Goal: Transaction & Acquisition: Purchase product/service

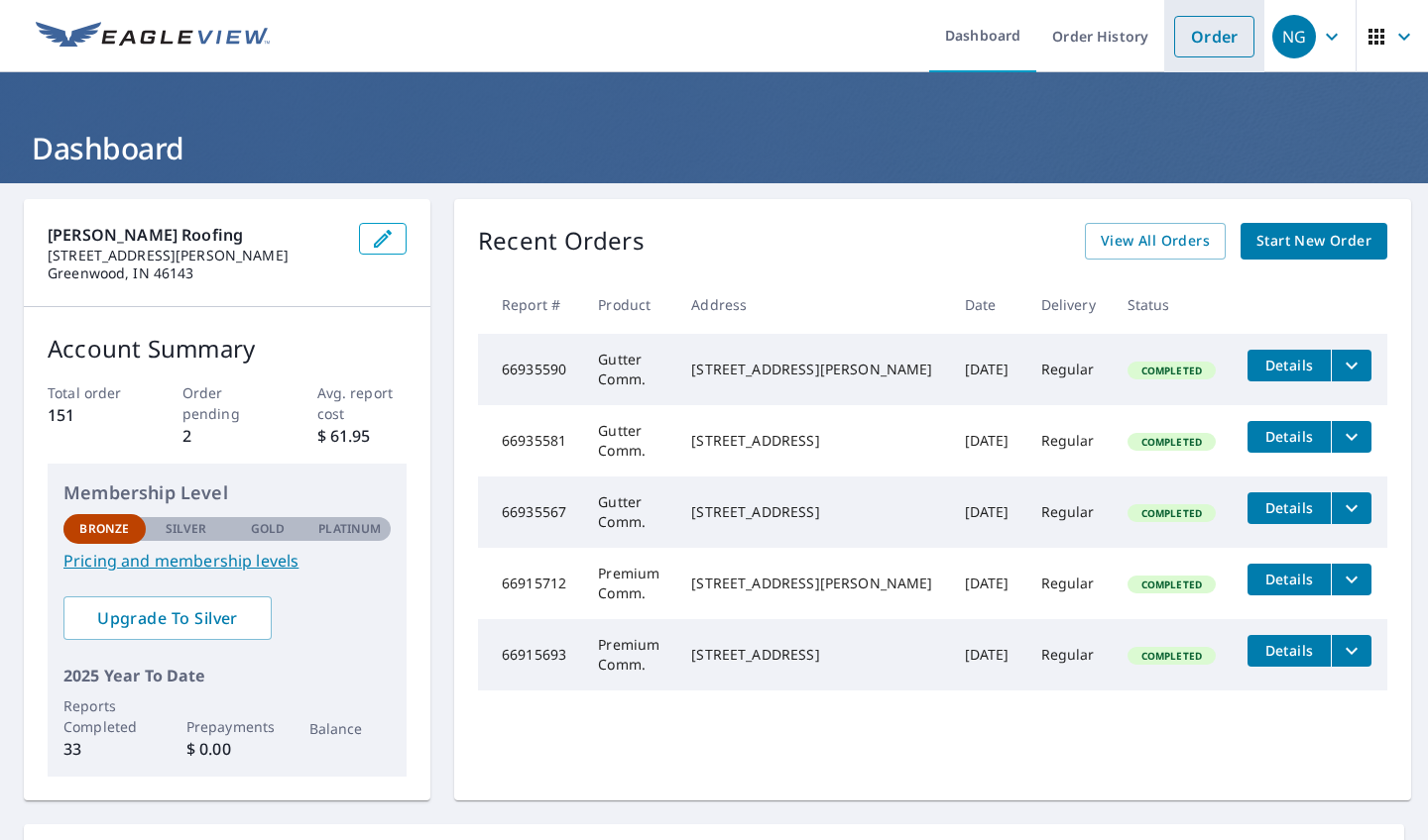
click at [1211, 34] on link "Order" at bounding box center [1214, 37] width 81 height 42
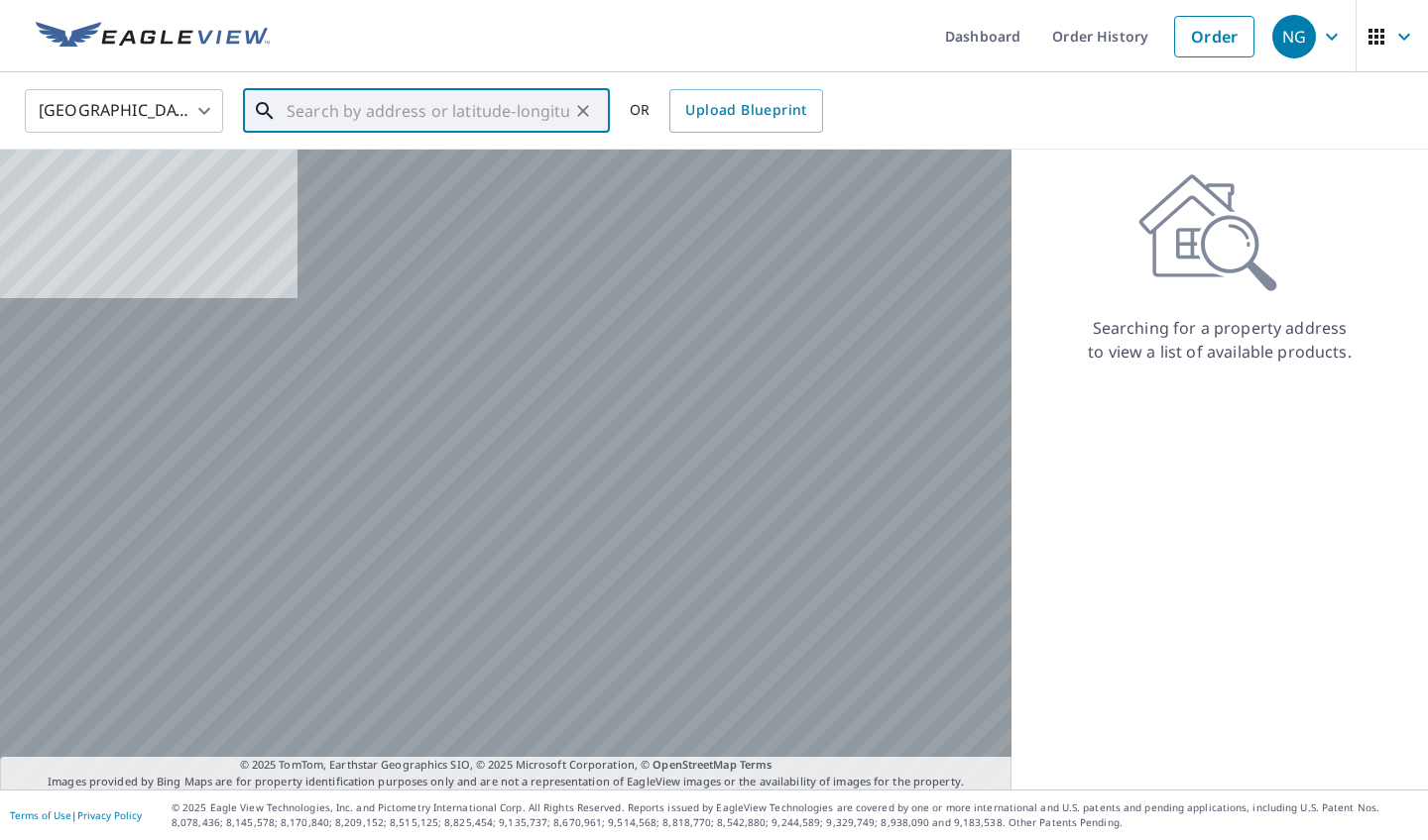
click at [347, 114] on input "text" at bounding box center [428, 111] width 283 height 56
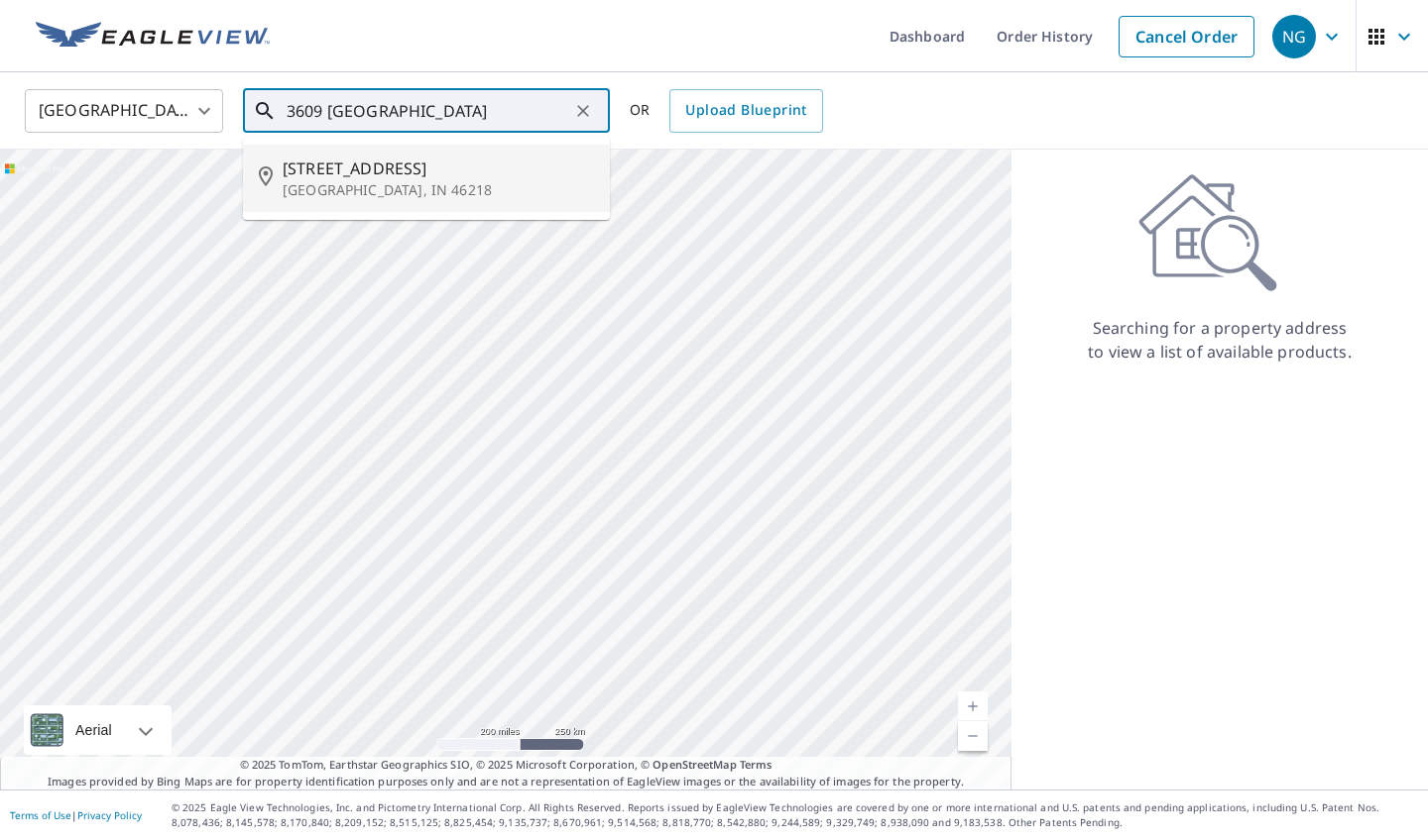
click at [342, 175] on span "[STREET_ADDRESS]" at bounding box center [438, 168] width 312 height 24
type input "[STREET_ADDRESS]"
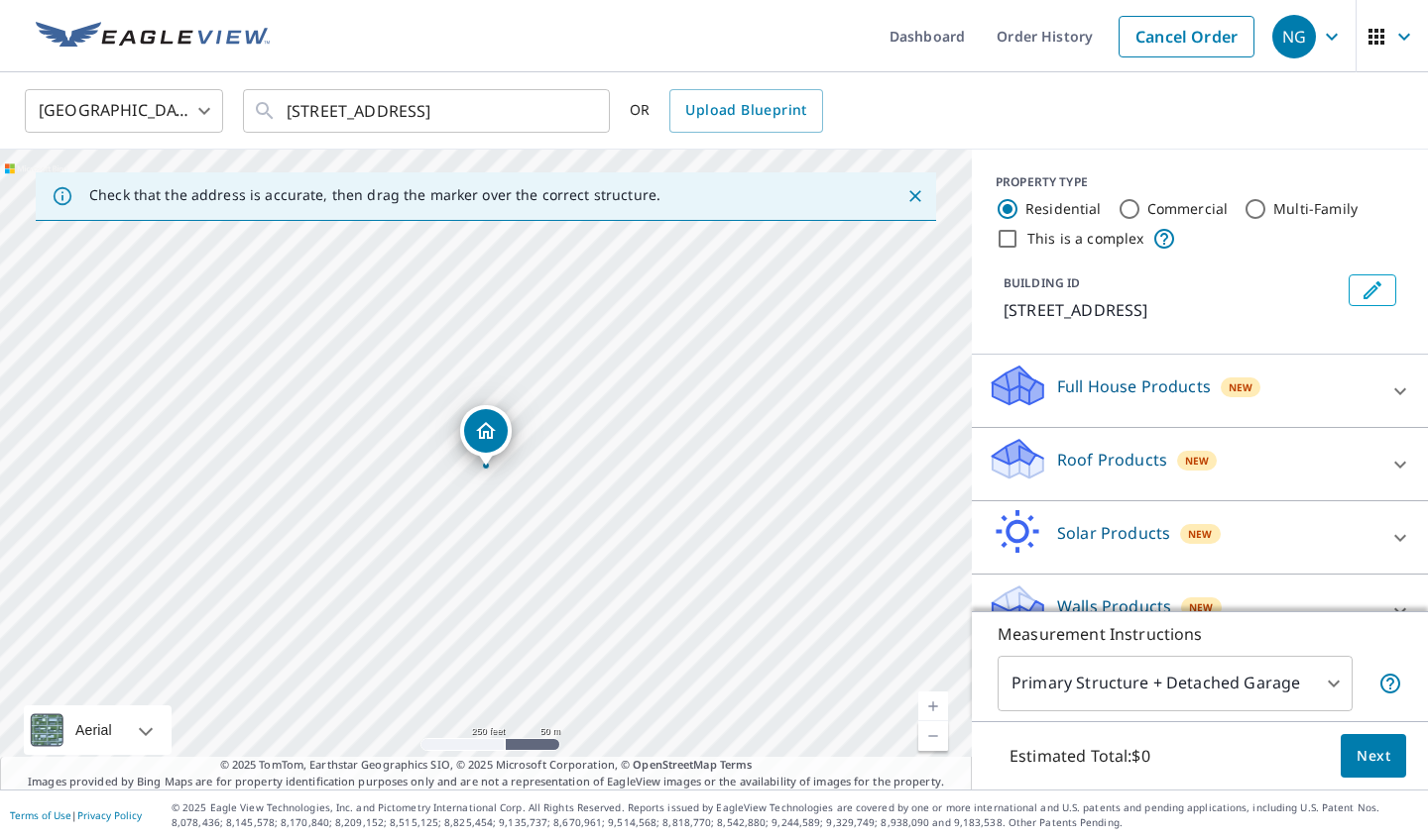
click at [935, 700] on link "Current Level 17, Zoom In" at bounding box center [933, 707] width 30 height 30
click at [935, 700] on link "Current Level 18, Zoom In" at bounding box center [933, 707] width 30 height 30
click at [935, 700] on link "Current Level 19, Zoom In" at bounding box center [933, 707] width 30 height 30
click at [1089, 472] on p "Roof Products" at bounding box center [1112, 460] width 111 height 24
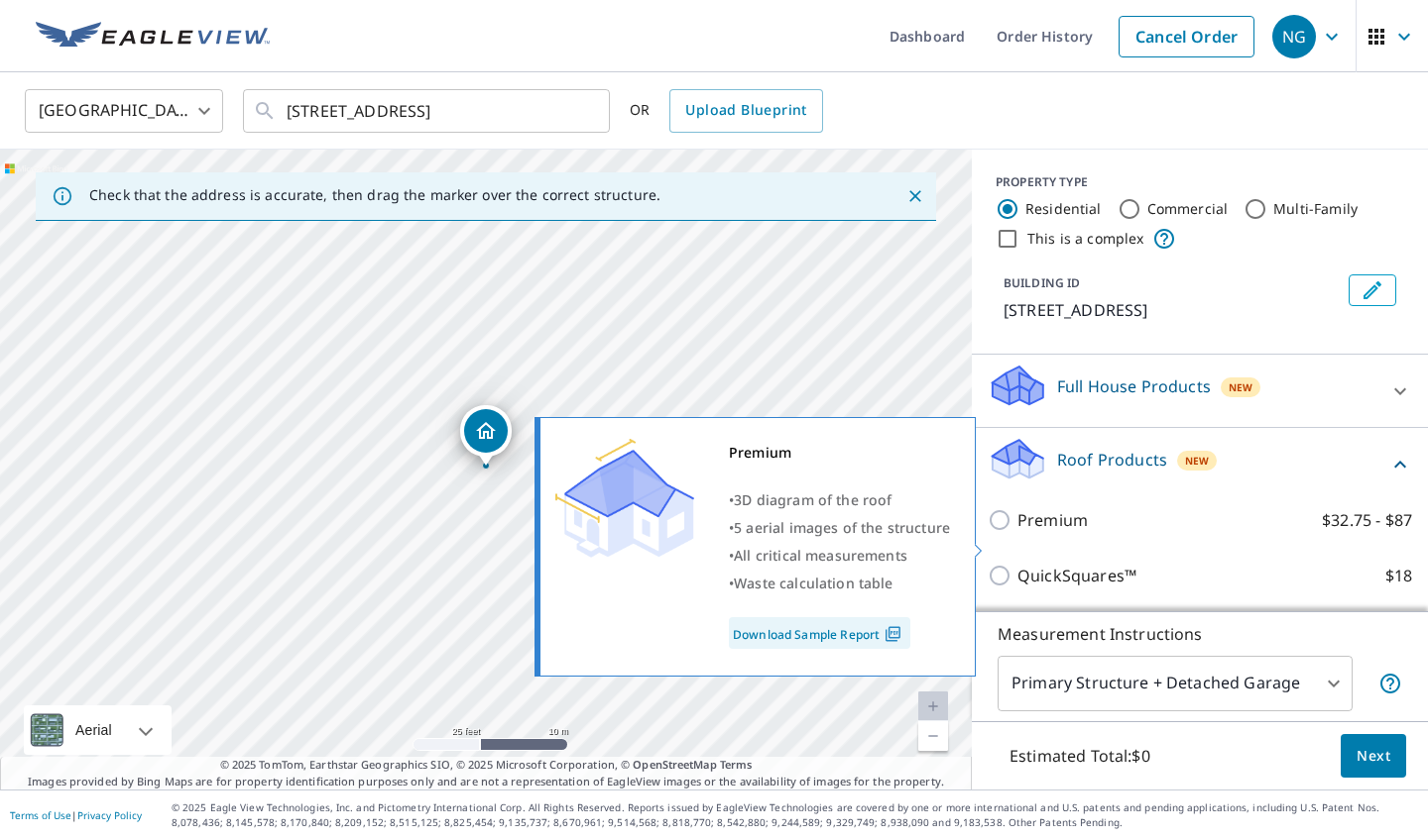
click at [1000, 532] on input "Premium $32.75 - $87" at bounding box center [1003, 521] width 30 height 24
checkbox input "true"
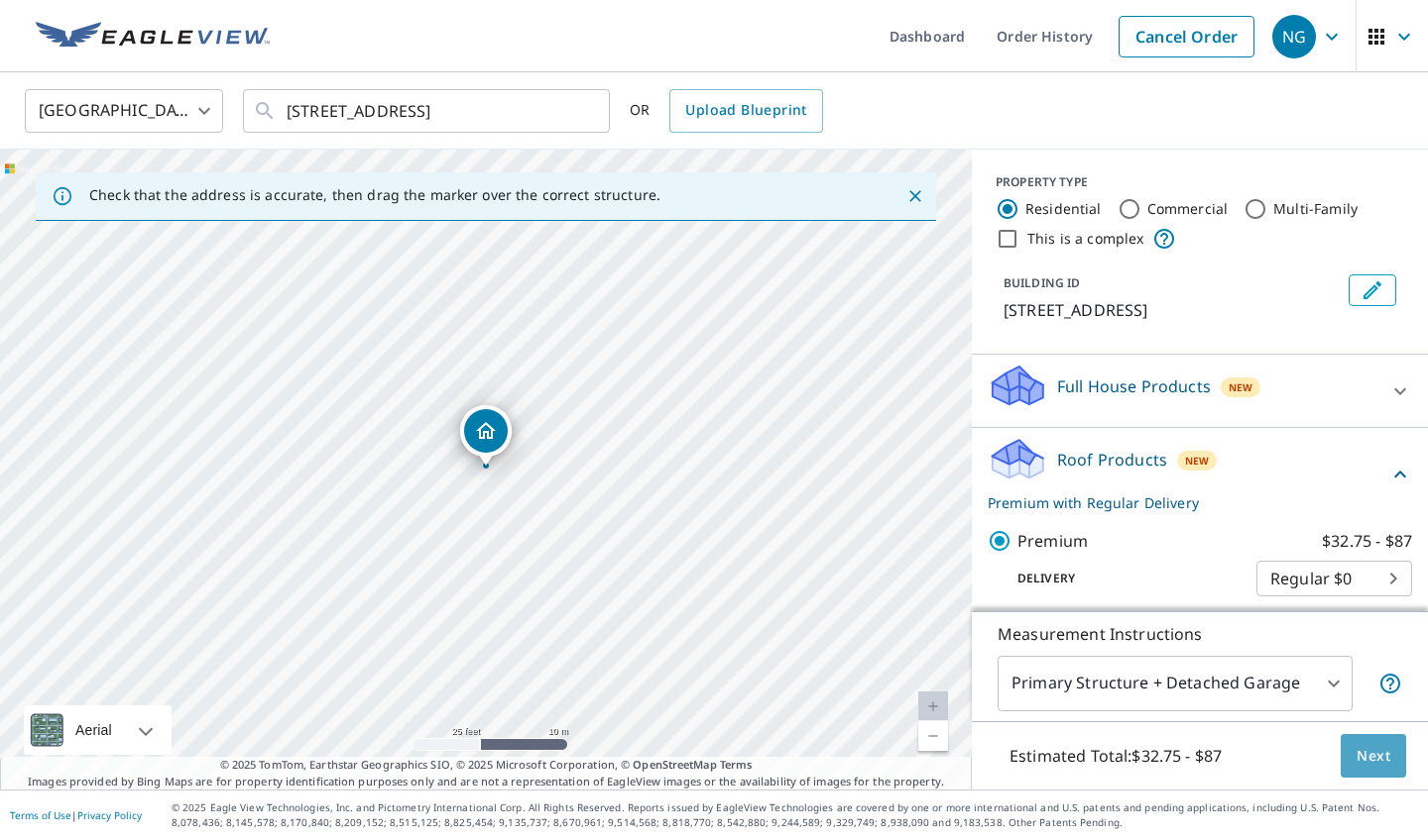
click at [1382, 746] on span "Next" at bounding box center [1373, 756] width 34 height 25
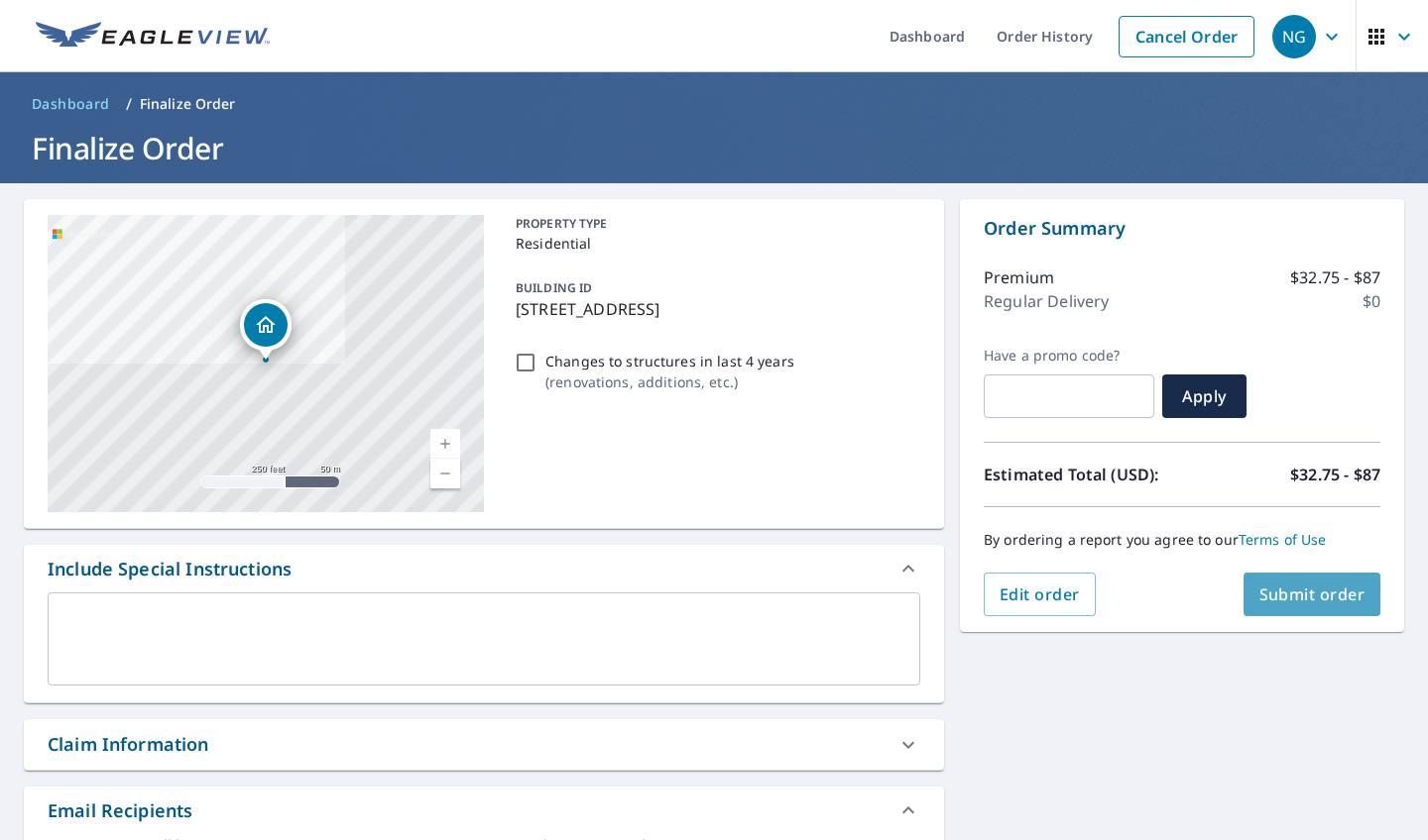
click at [1330, 587] on span "Submit order" at bounding box center [1312, 595] width 107 height 22
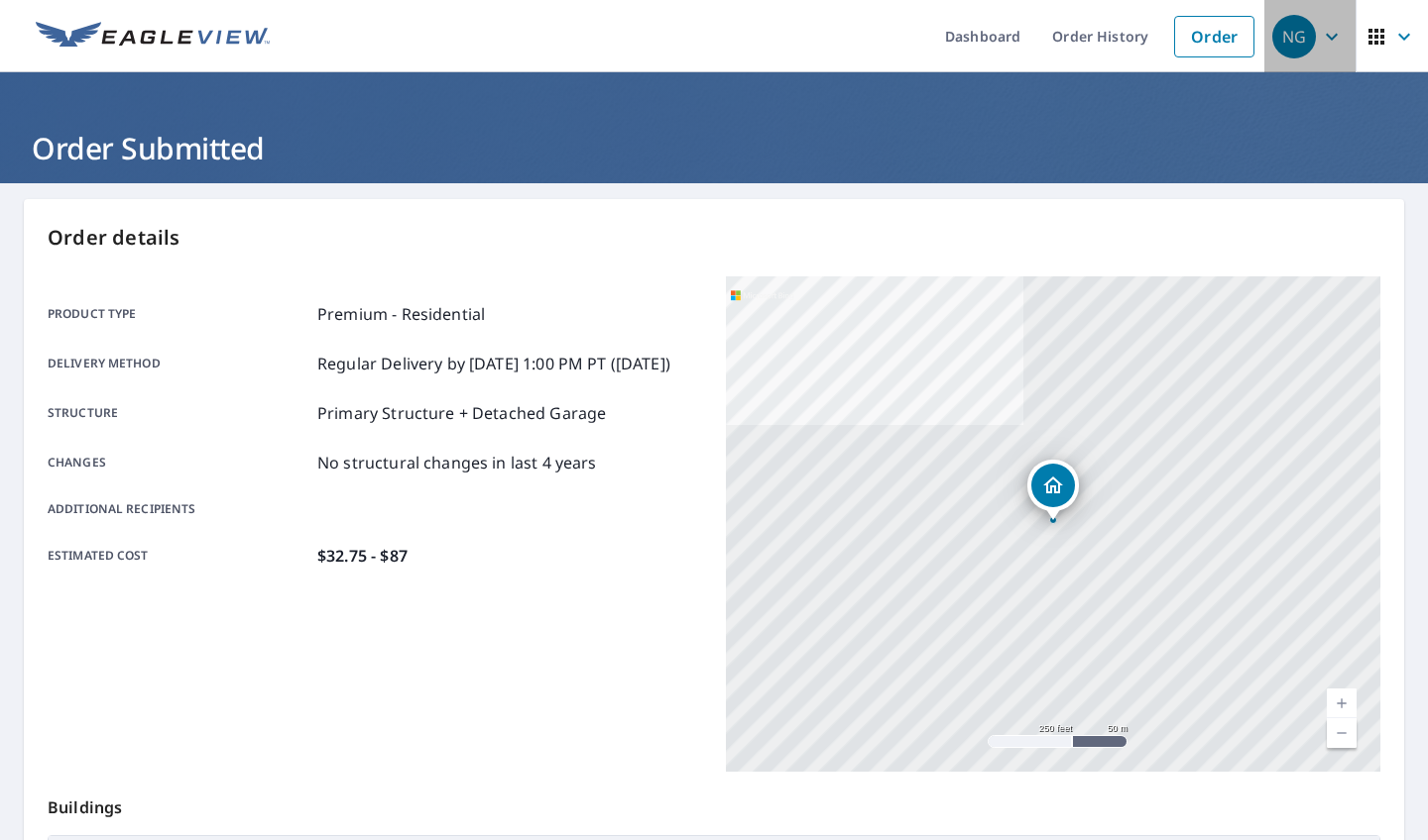
click at [1327, 41] on icon "button" at bounding box center [1331, 37] width 24 height 24
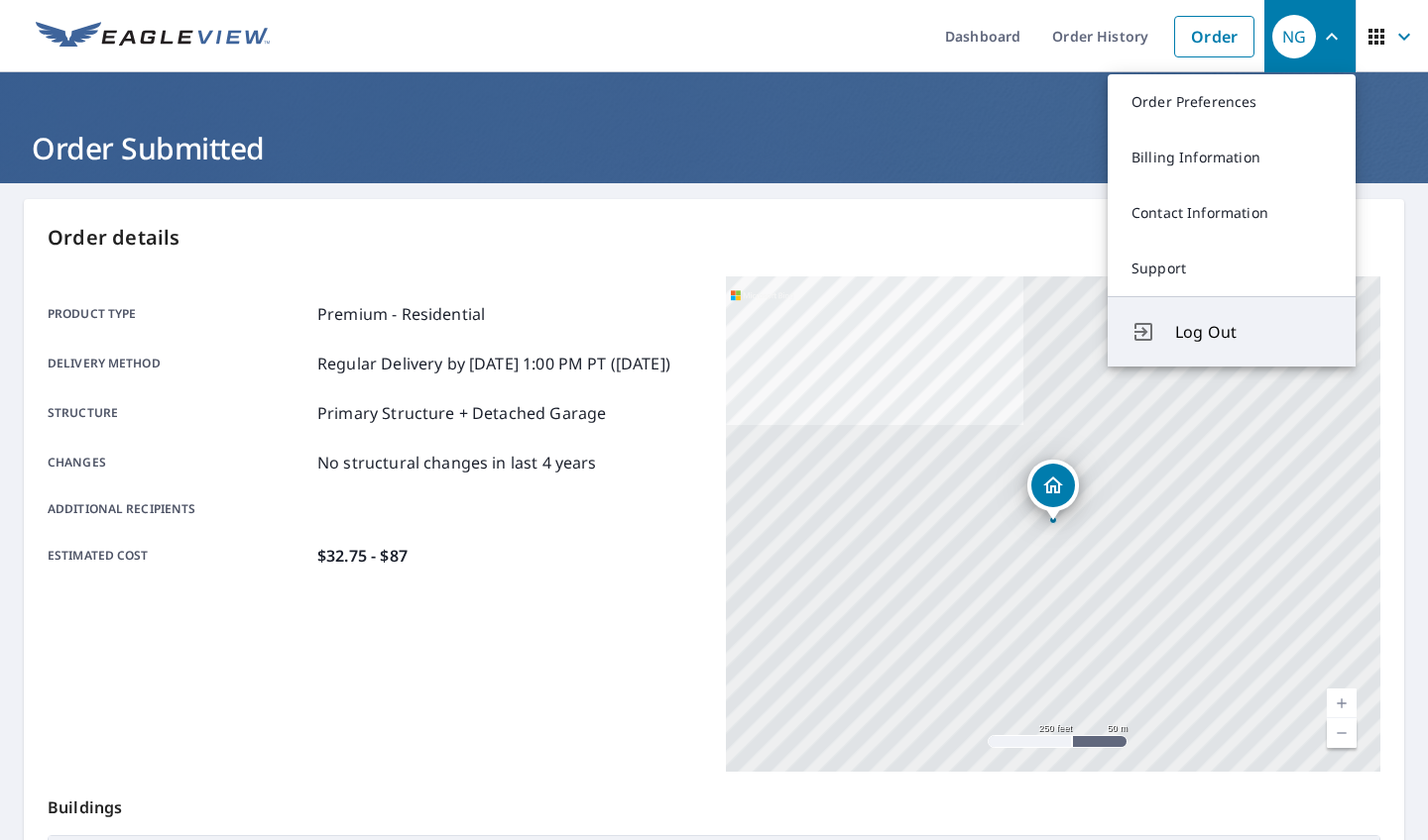
click at [1214, 328] on span "Log Out" at bounding box center [1253, 332] width 156 height 24
